Goal: Task Accomplishment & Management: Manage account settings

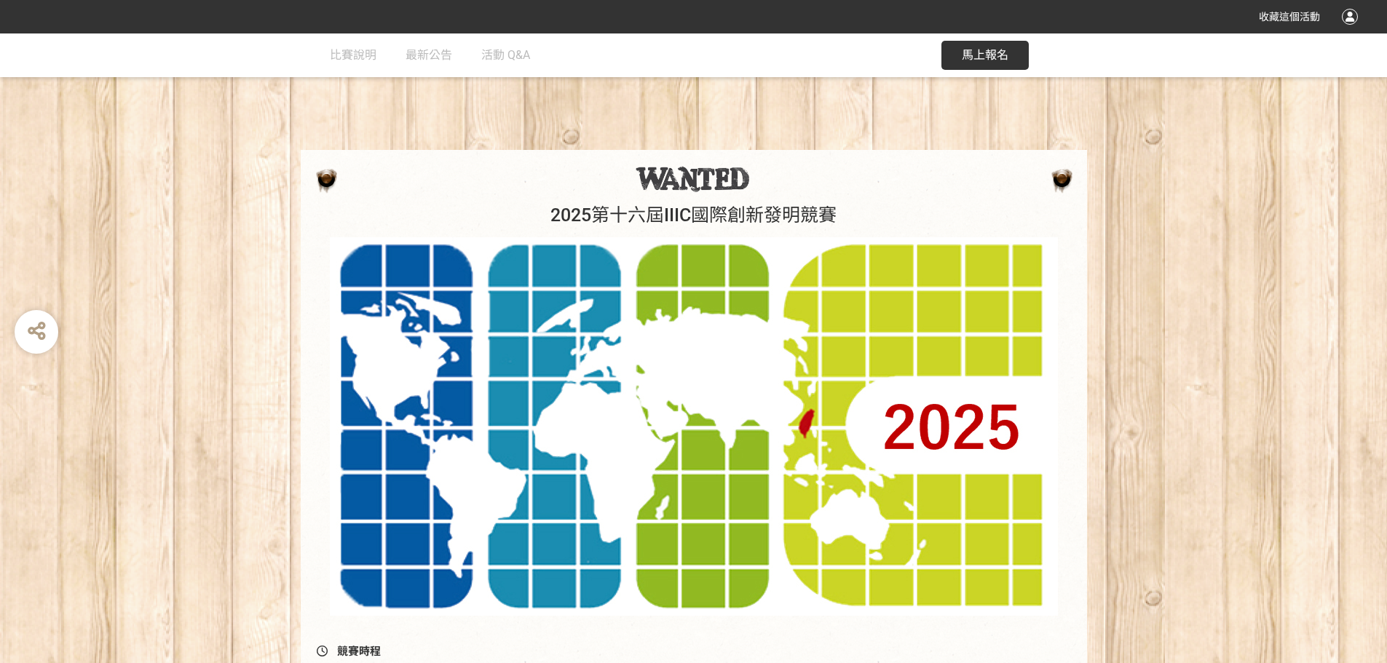
click at [1347, 20] on div at bounding box center [1349, 17] width 16 height 16
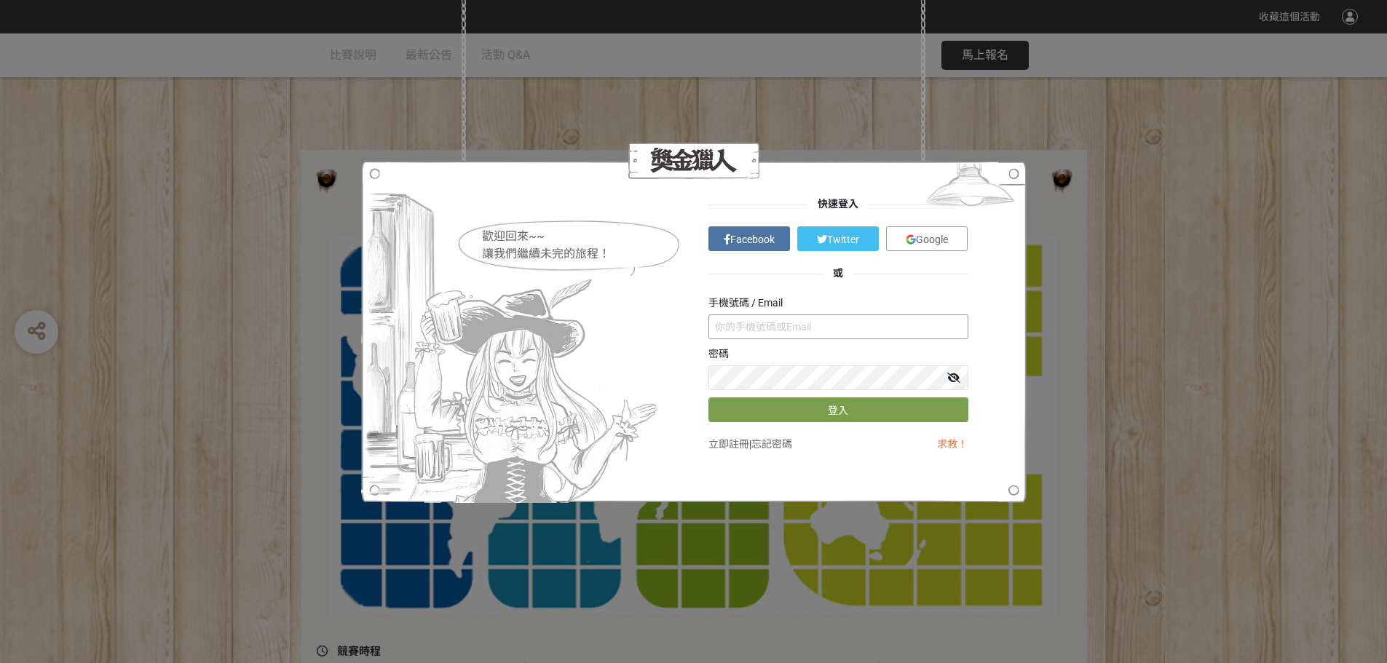
click at [791, 319] on input "text" at bounding box center [838, 326] width 260 height 25
type input "ㄔ"
click at [756, 418] on button "登入" at bounding box center [838, 409] width 260 height 25
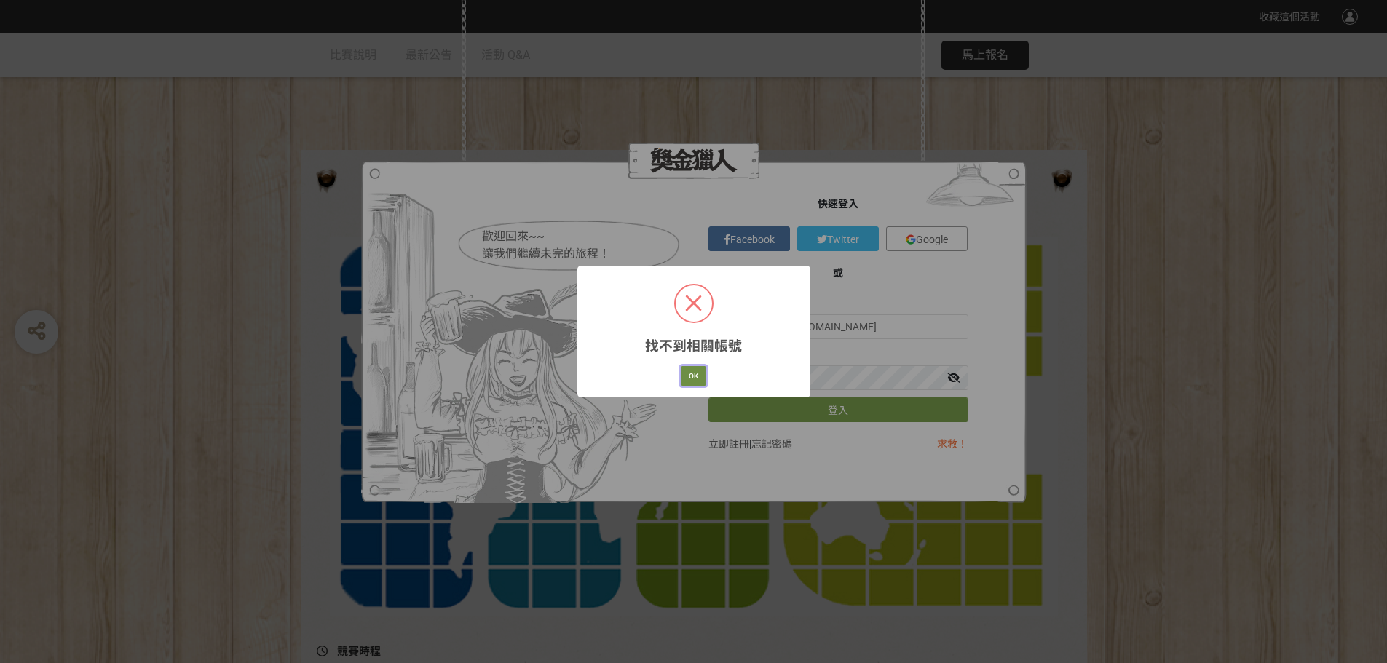
click at [688, 373] on button "OK" at bounding box center [693, 376] width 25 height 20
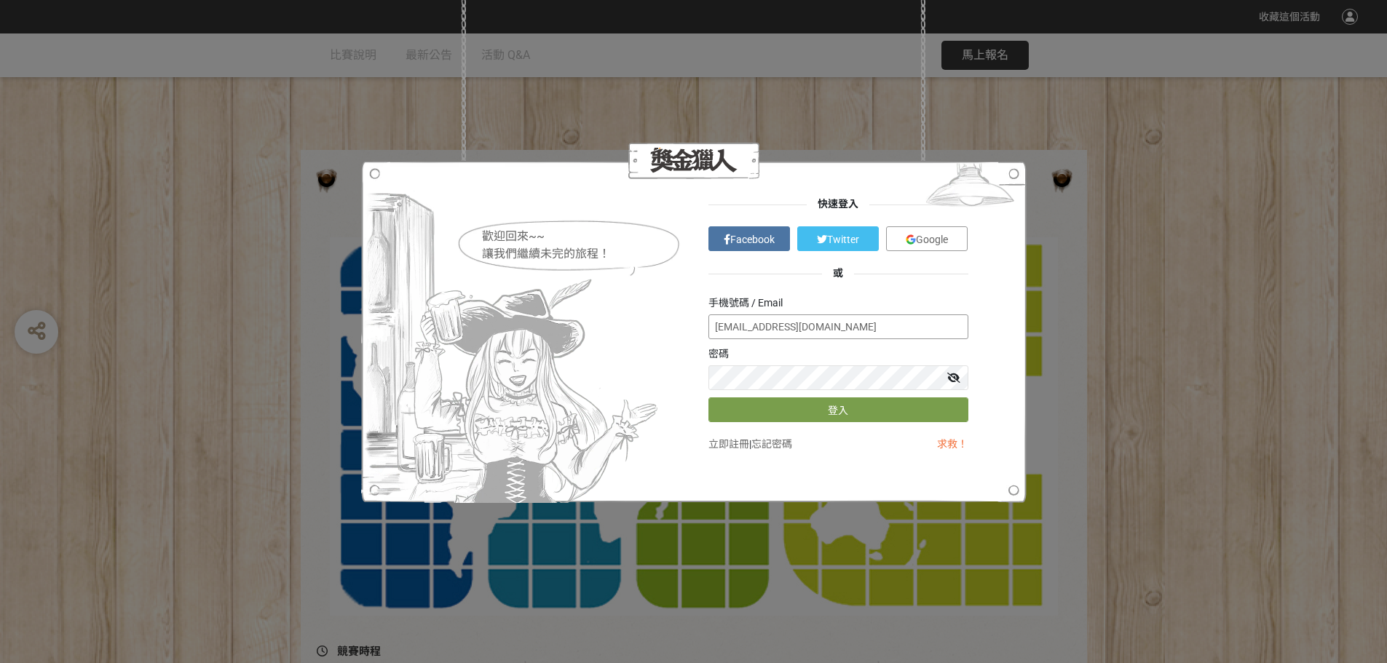
click at [713, 329] on input "[EMAIL_ADDRESS][DOMAIN_NAME]" at bounding box center [838, 326] width 260 height 25
type input "[EMAIL_ADDRESS][DOMAIN_NAME]"
click at [769, 402] on button "登入" at bounding box center [838, 409] width 260 height 25
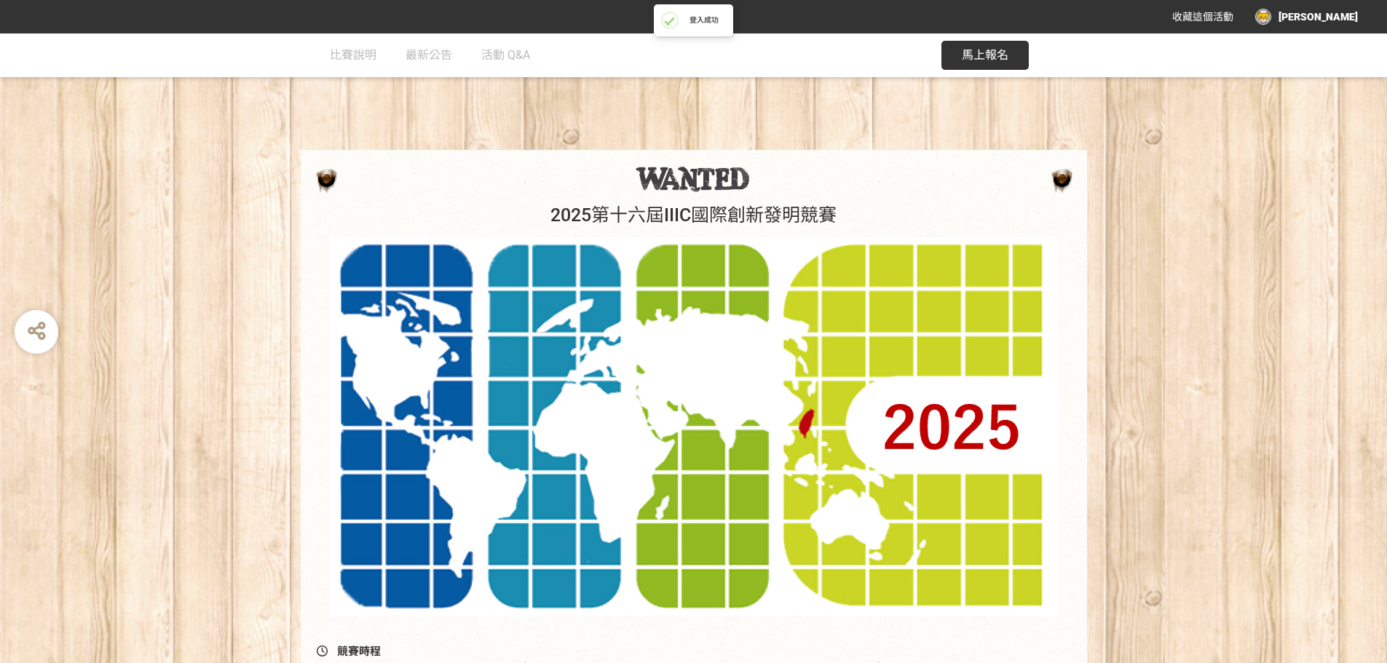
click at [1335, 20] on div "[PERSON_NAME]" at bounding box center [1306, 17] width 103 height 16
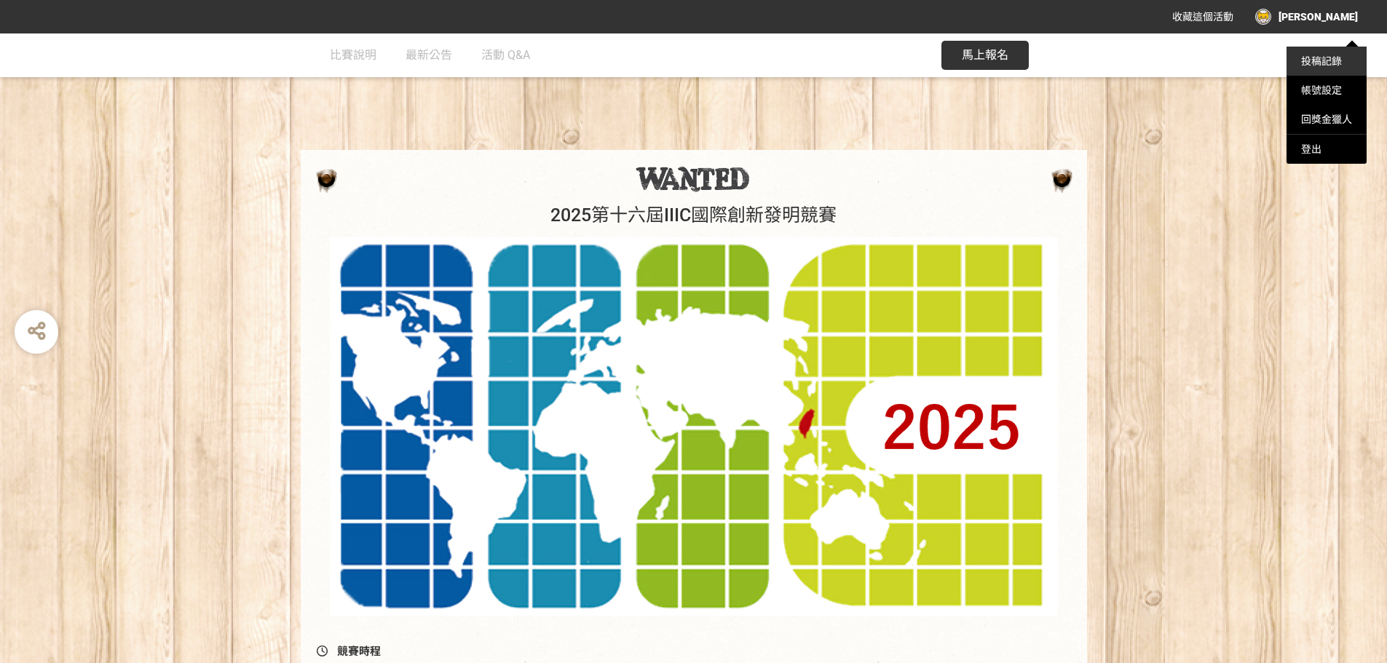
click at [1317, 63] on link "投稿記錄" at bounding box center [1321, 61] width 41 height 12
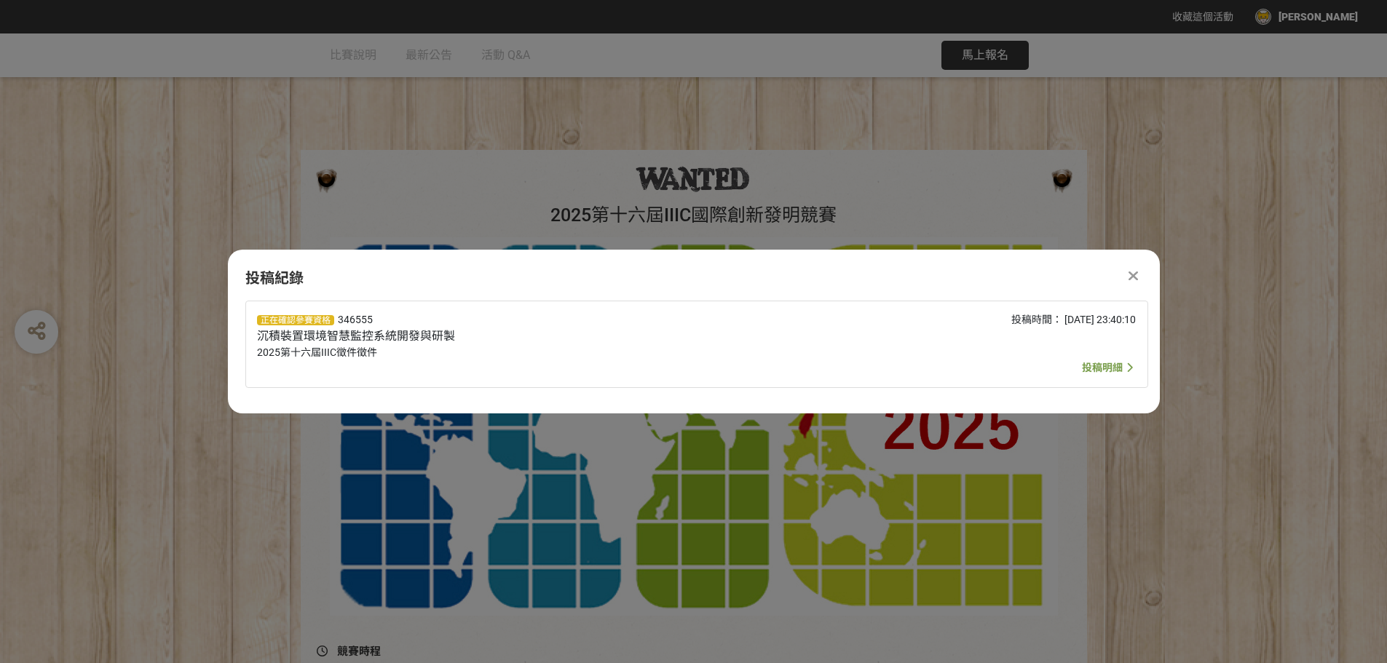
click at [1092, 363] on span "投稿明細" at bounding box center [1102, 368] width 41 height 12
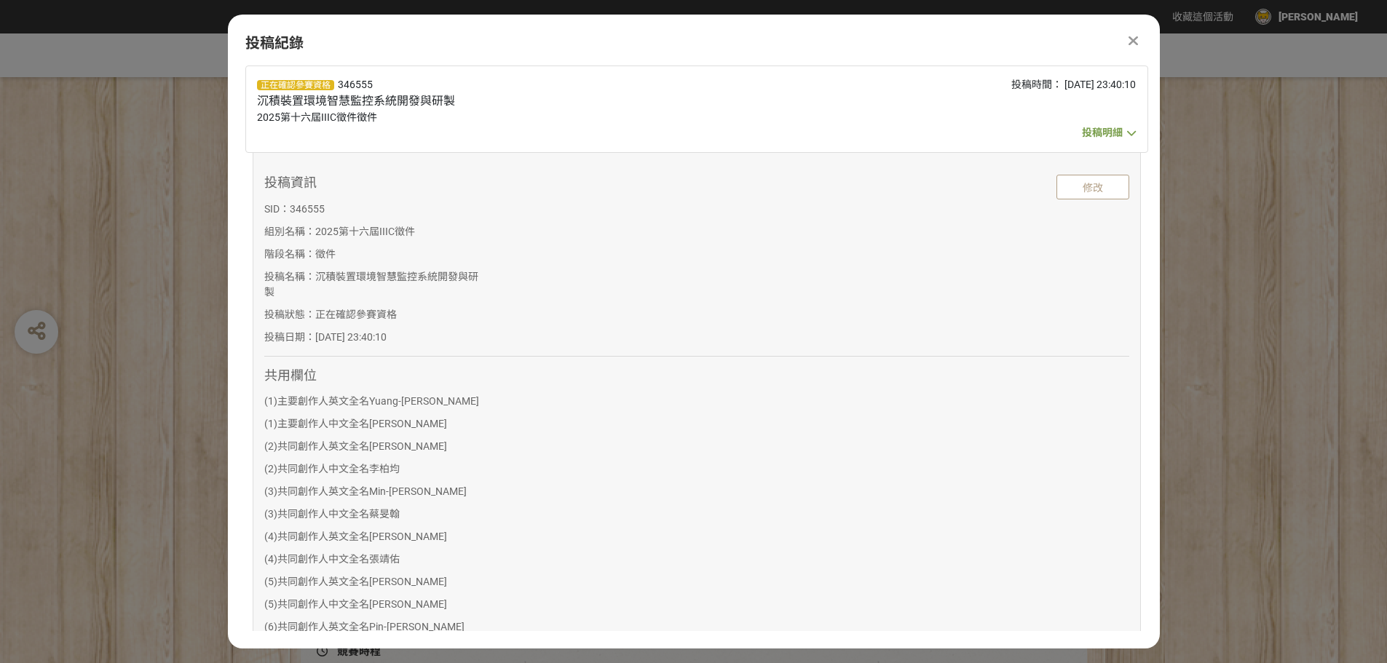
click at [1133, 41] on icon at bounding box center [1132, 40] width 9 height 15
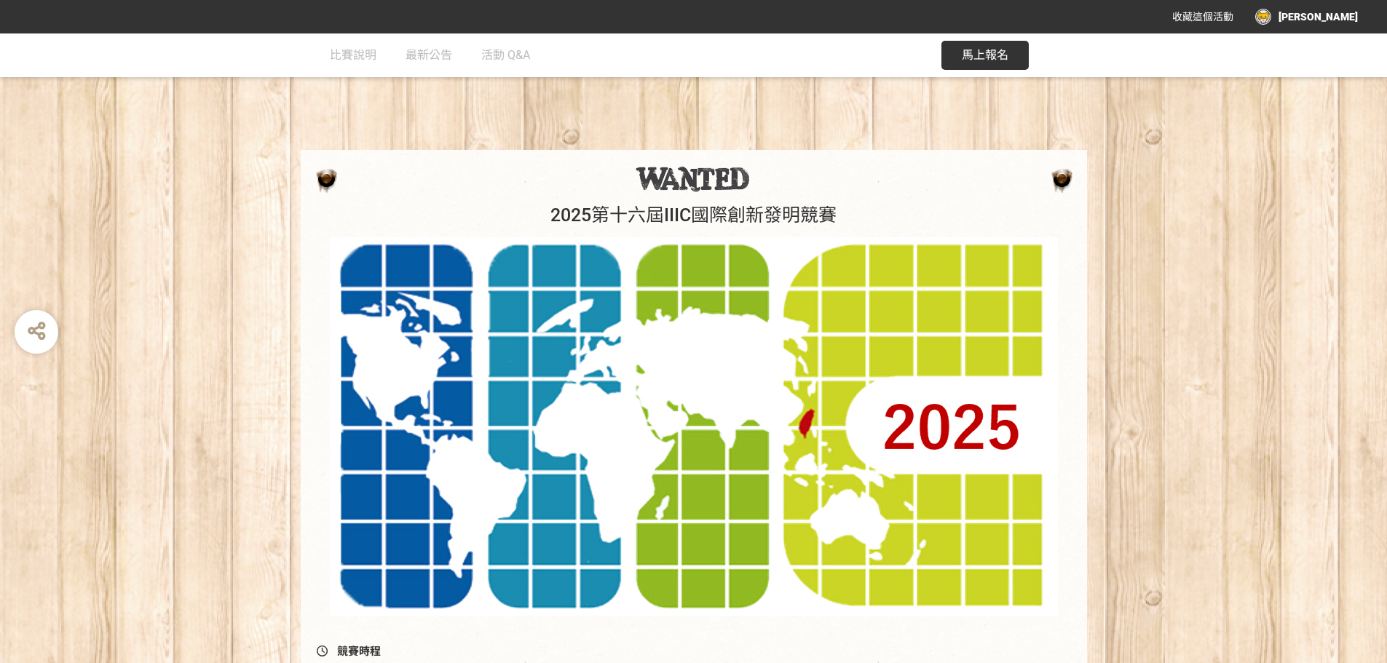
click at [1355, 23] on div "[PERSON_NAME]" at bounding box center [1306, 17] width 103 height 16
click at [1301, 144] on div "登出" at bounding box center [1326, 149] width 80 height 29
